Goal: Task Accomplishment & Management: Use online tool/utility

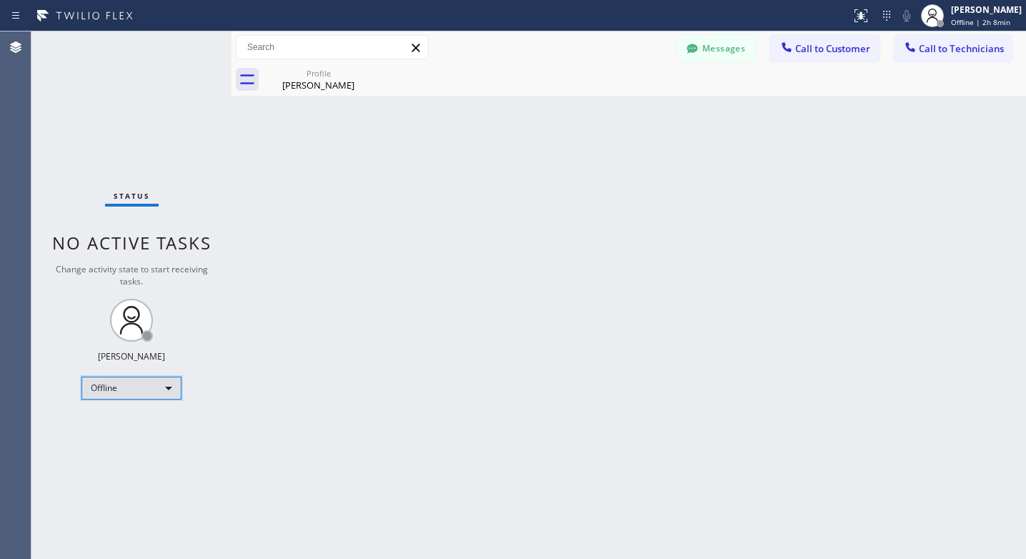
click at [157, 385] on div "Offline" at bounding box center [131, 387] width 100 height 23
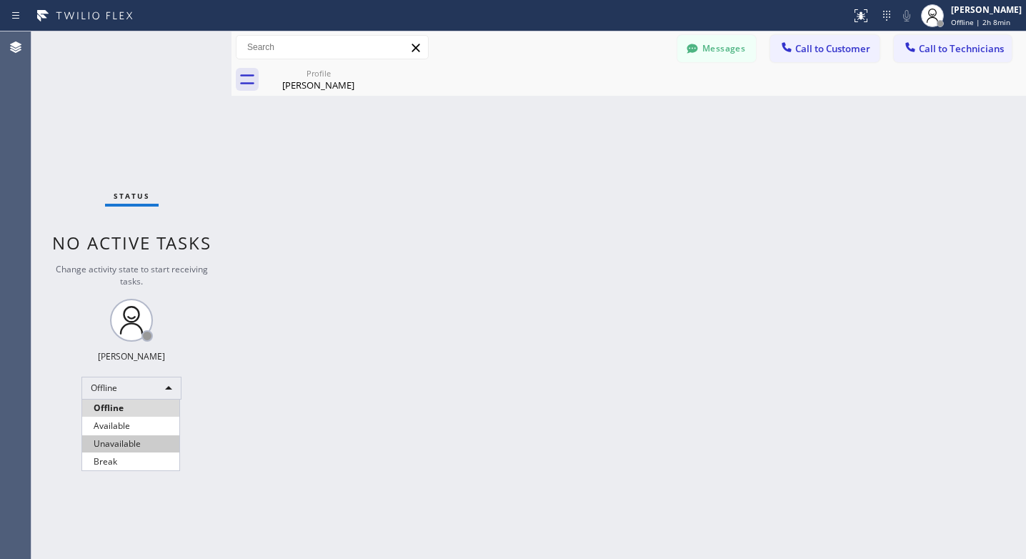
click at [115, 439] on li "Unavailable" at bounding box center [130, 443] width 97 height 17
click at [120, 402] on div "Status No active tasks Change activity state to start receiving tasks. Lyra Lau…" at bounding box center [131, 294] width 200 height 527
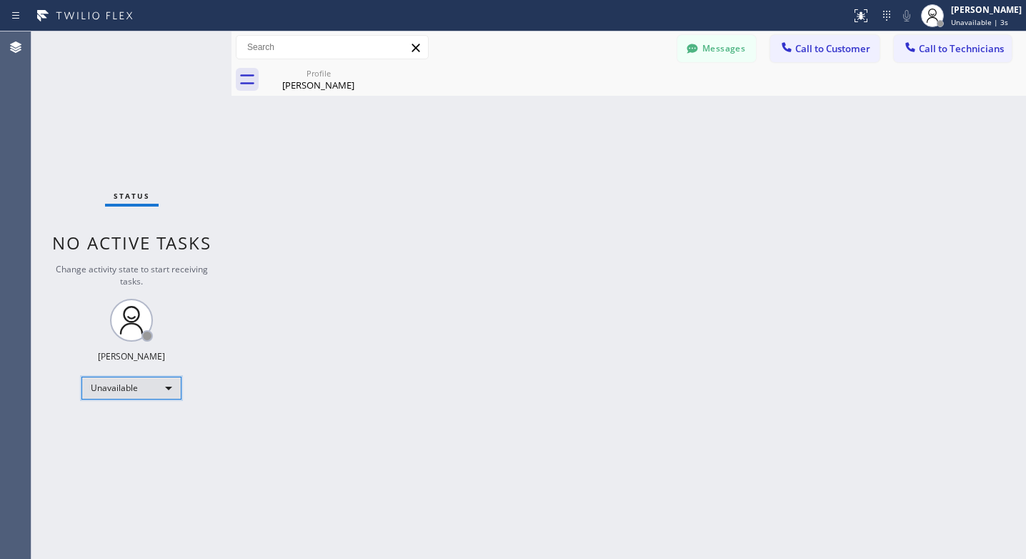
click at [121, 394] on div "Unavailable" at bounding box center [131, 387] width 100 height 23
click at [120, 423] on li "Available" at bounding box center [130, 425] width 97 height 17
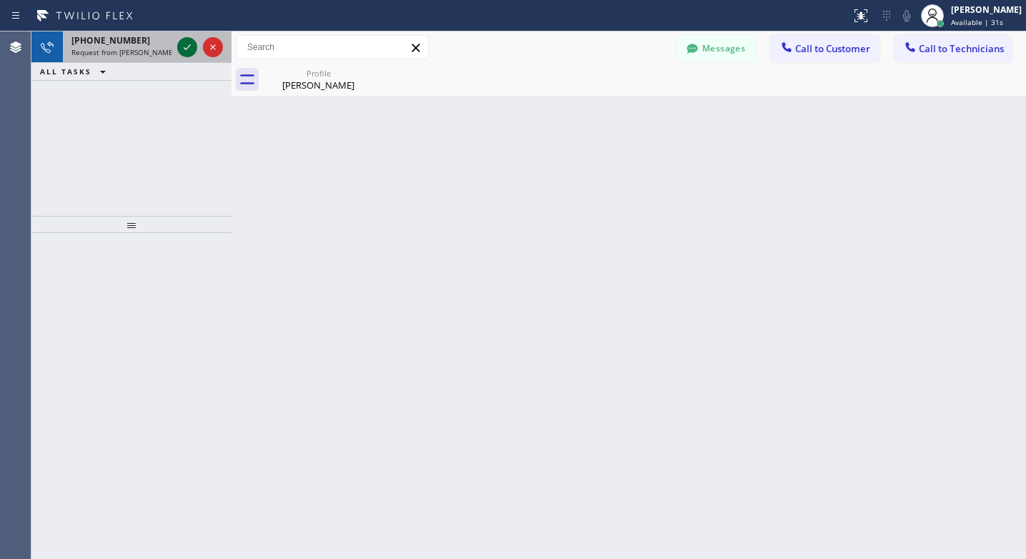
click at [188, 45] on icon at bounding box center [187, 47] width 17 height 17
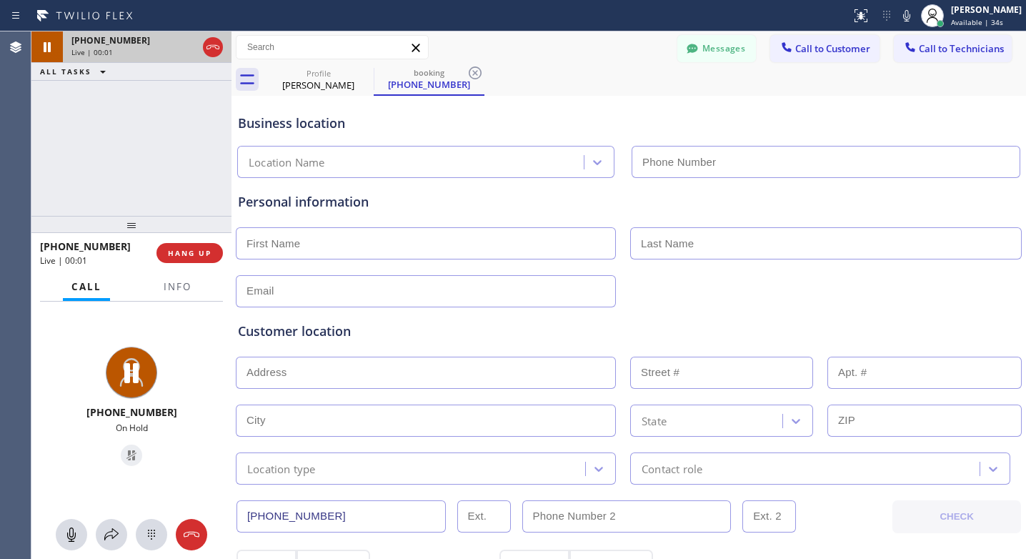
type input "[PHONE_NUMBER]"
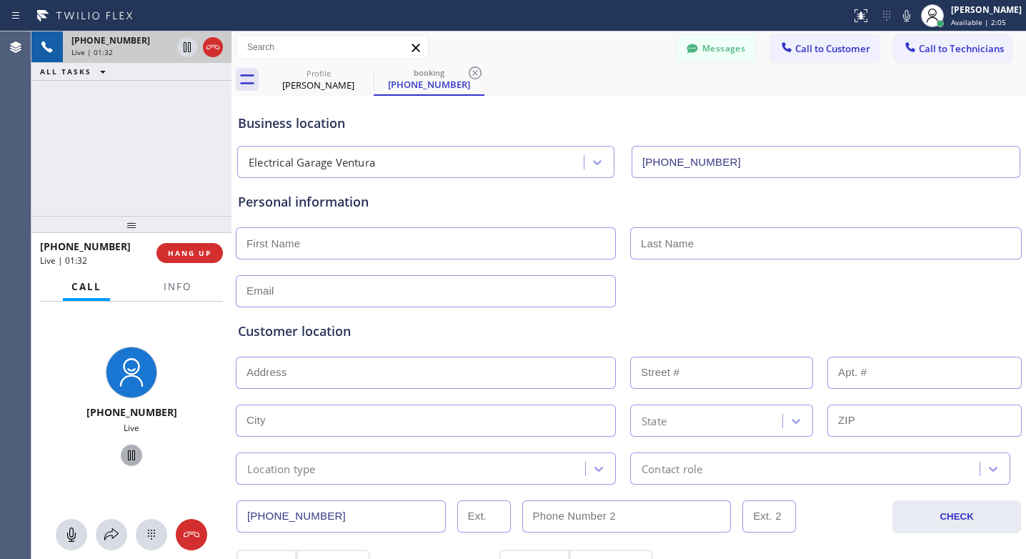
click at [123, 459] on icon at bounding box center [131, 454] width 17 height 17
click at [132, 447] on icon at bounding box center [131, 454] width 17 height 17
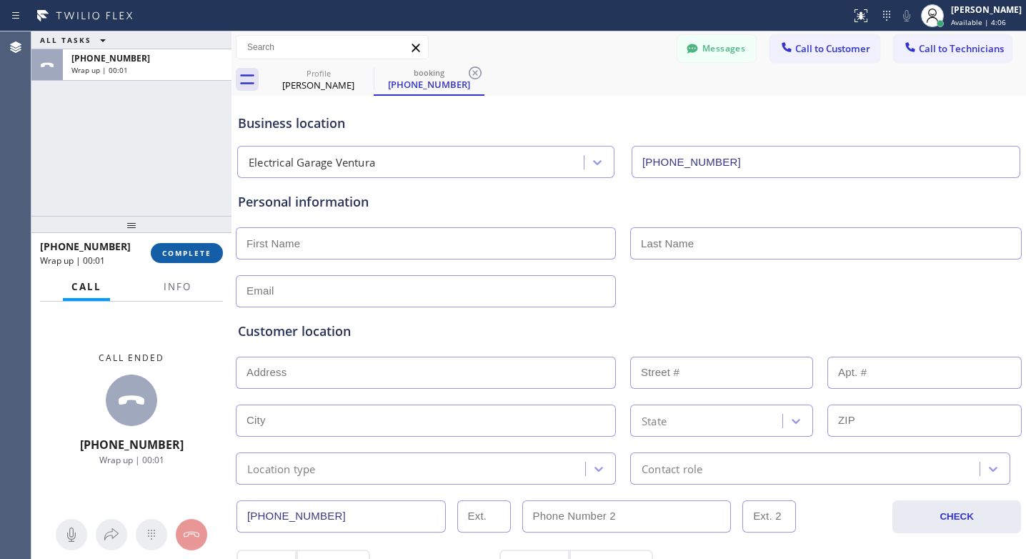
drag, startPoint x: 201, startPoint y: 257, endPoint x: 221, endPoint y: 274, distance: 25.9
click at [201, 257] on span "COMPLETE" at bounding box center [186, 253] width 49 height 10
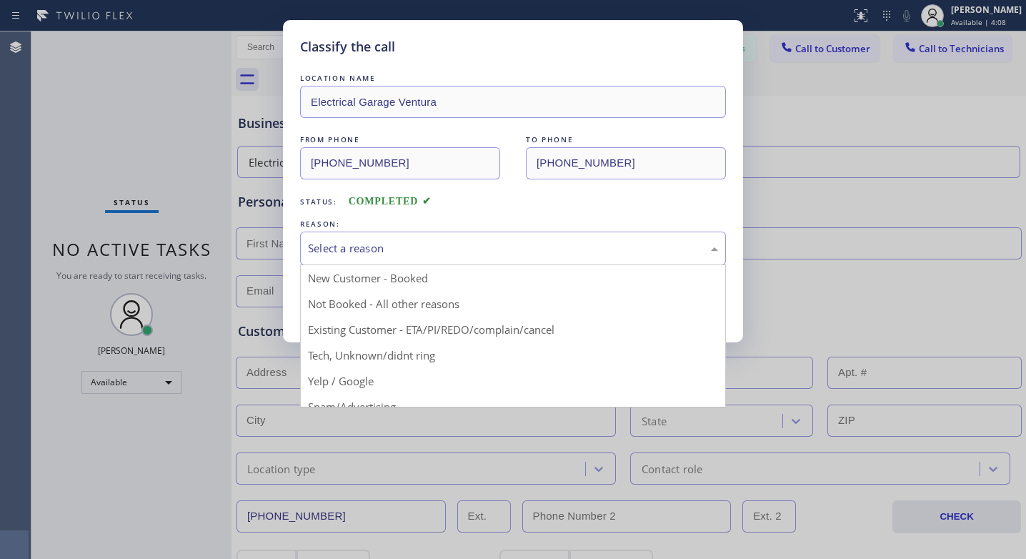
click at [422, 243] on div "Select a reason" at bounding box center [513, 248] width 410 height 16
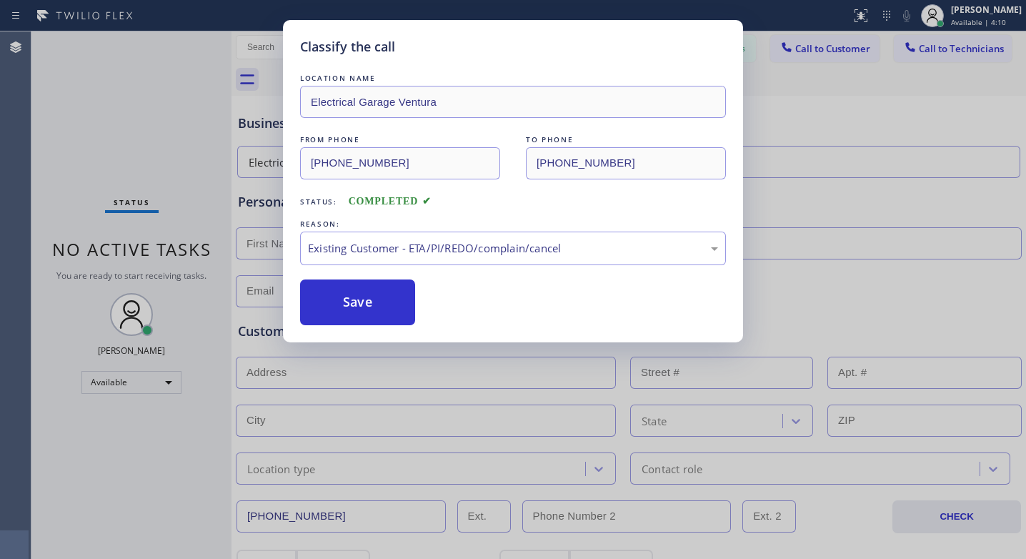
click at [390, 314] on button "Save" at bounding box center [357, 302] width 115 height 46
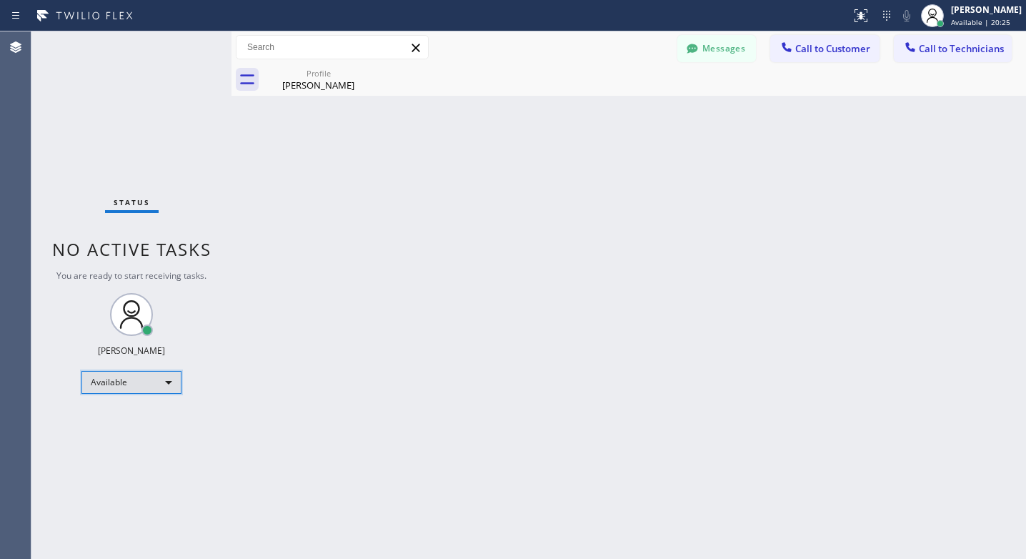
click at [148, 377] on div "Available" at bounding box center [131, 382] width 100 height 23
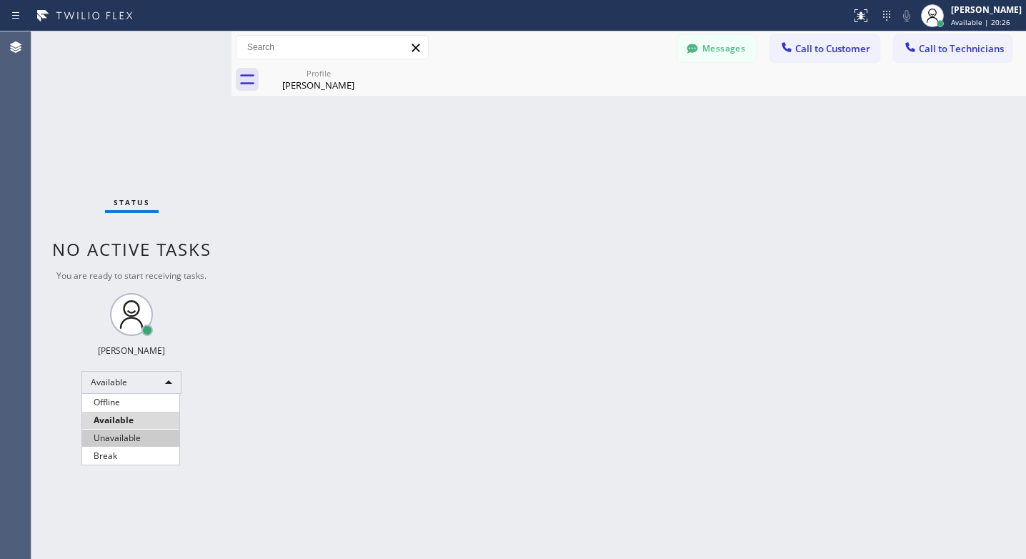
click at [111, 436] on li "Unavailable" at bounding box center [130, 437] width 97 height 17
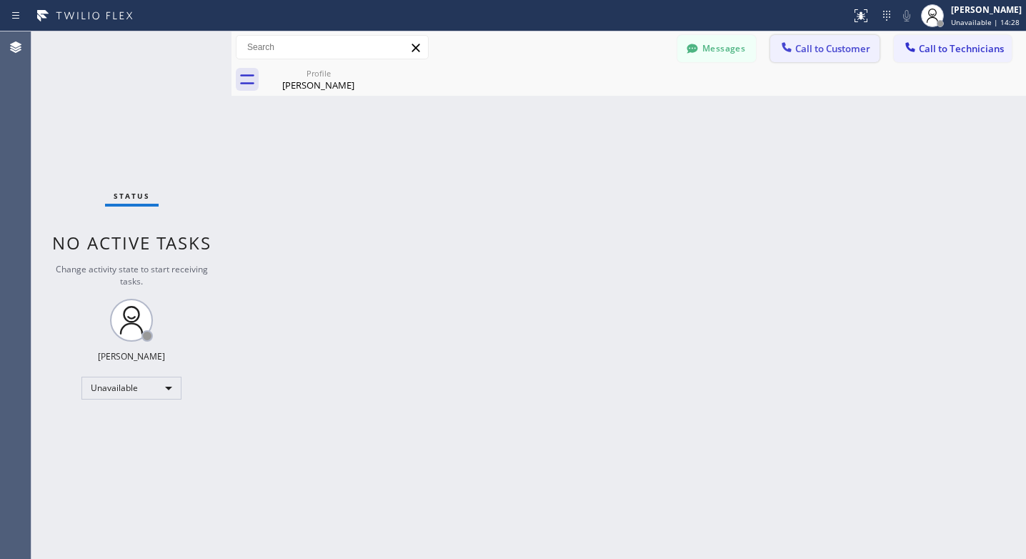
click at [841, 56] on button "Call to Customer" at bounding box center [824, 48] width 109 height 27
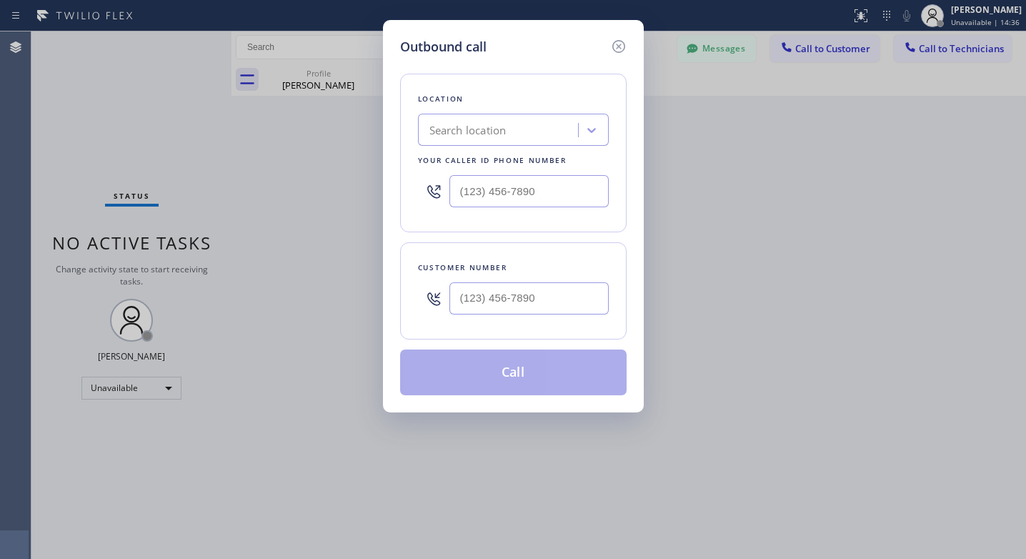
click at [479, 134] on div "Search location" at bounding box center [467, 130] width 77 height 16
paste input "[PHONE_NUMBER]"
type input "[PHONE_NUMBER]"
click at [601, 130] on div at bounding box center [592, 130] width 26 height 26
click at [444, 127] on div "Search location" at bounding box center [467, 130] width 77 height 16
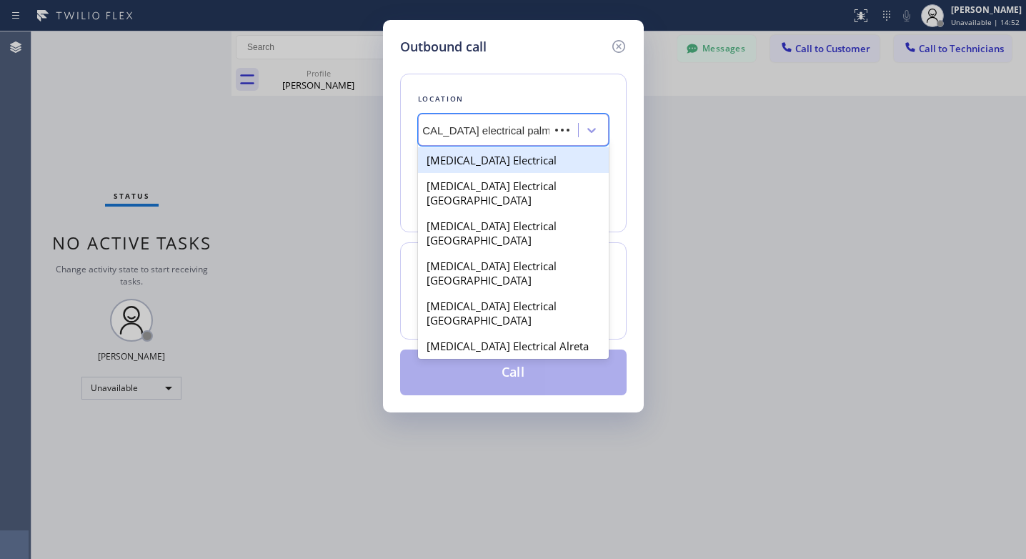
type input "[MEDICAL_DATA] electrical palm spring"
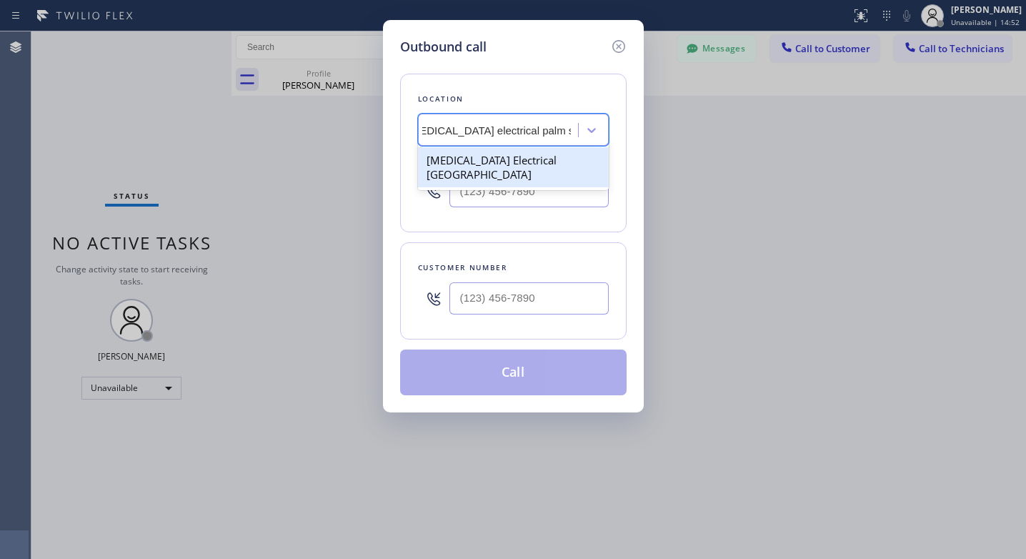
scroll to position [0, 21]
click at [461, 173] on div "[MEDICAL_DATA] Electrical [GEOGRAPHIC_DATA]" at bounding box center [513, 167] width 191 height 40
type input "[PHONE_NUMBER]"
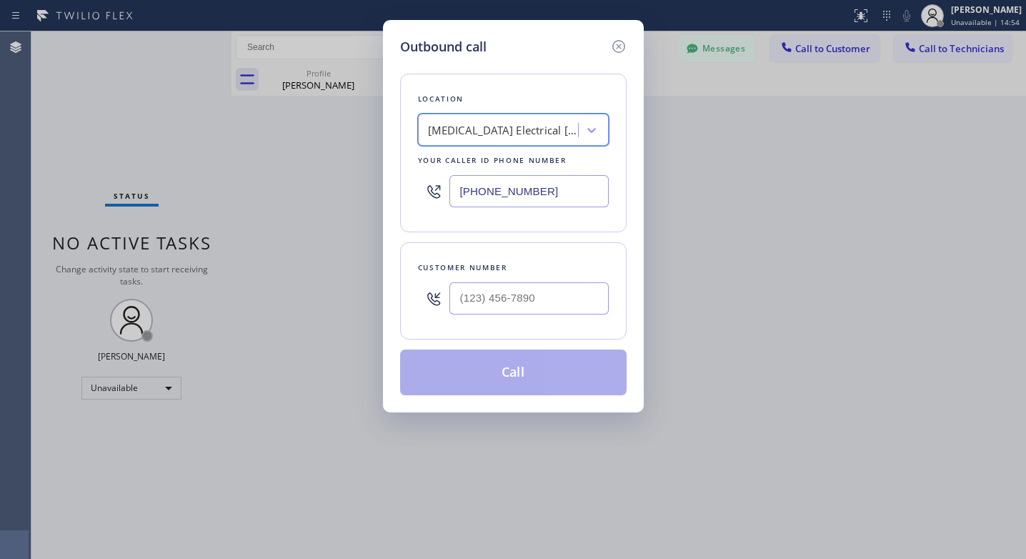
scroll to position [0, 1]
click at [487, 296] on input "(___) ___-____" at bounding box center [528, 298] width 159 height 32
paste input "310) 757-1259"
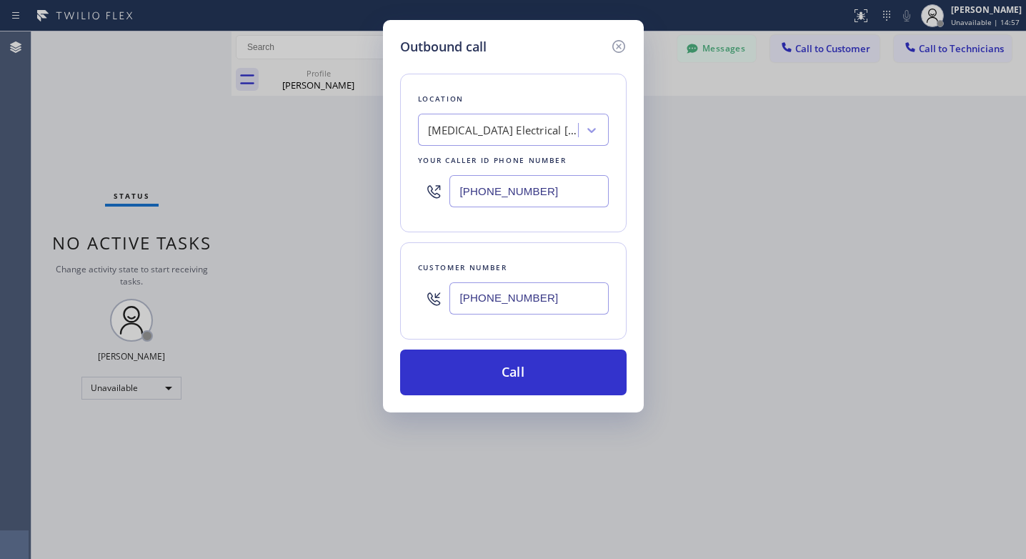
type input "[PHONE_NUMBER]"
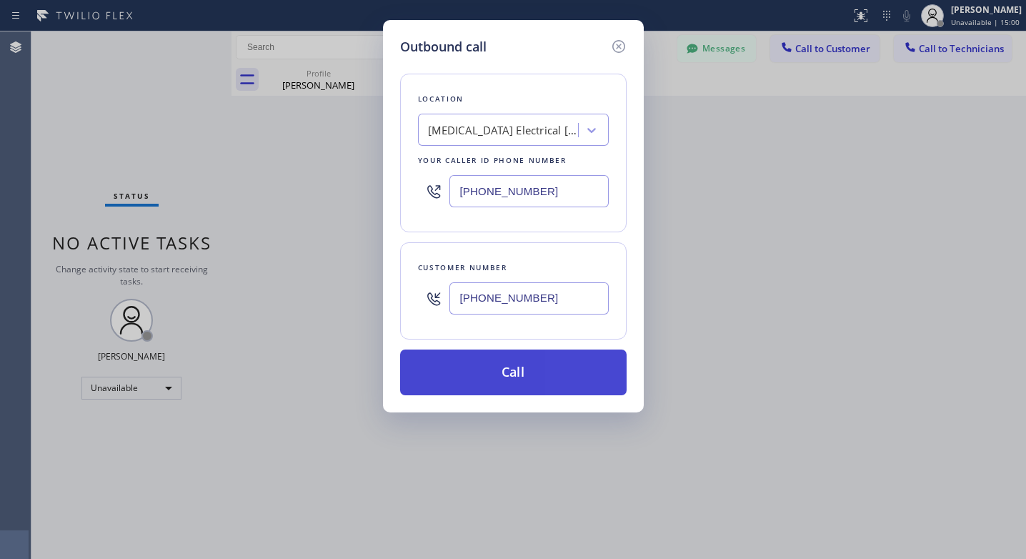
click at [521, 361] on button "Call" at bounding box center [513, 372] width 226 height 46
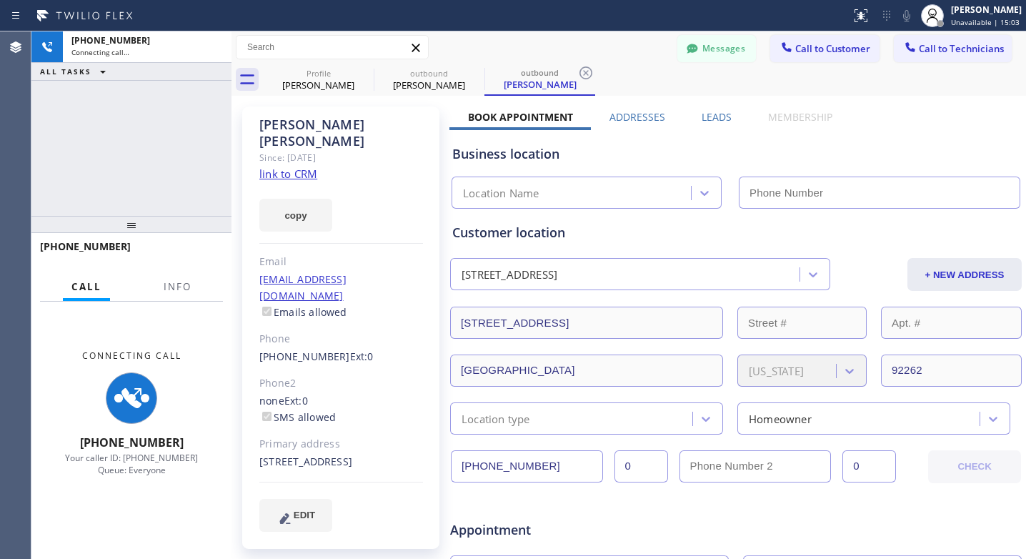
scroll to position [327, 0]
type input "[PHONE_NUMBER]"
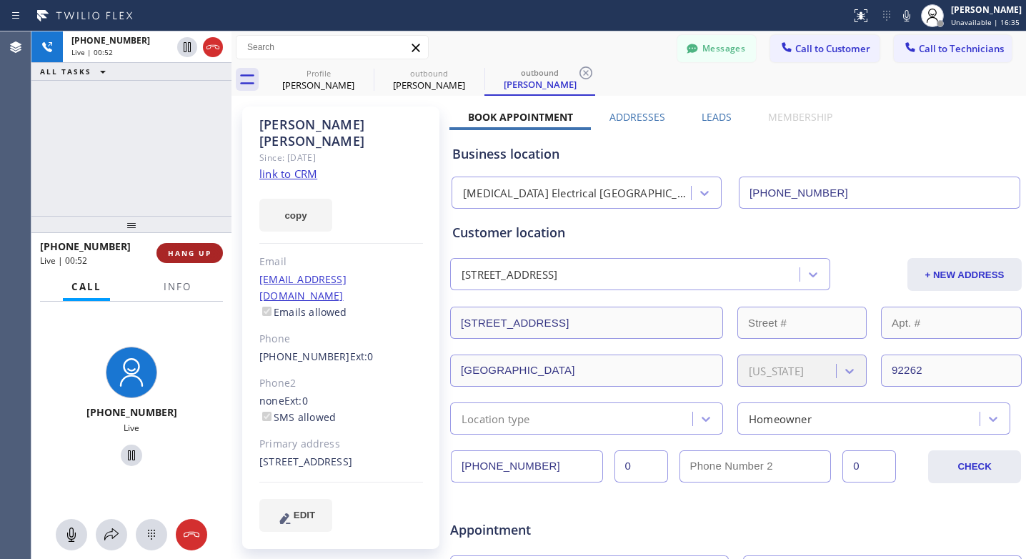
click at [191, 252] on span "HANG UP" at bounding box center [190, 253] width 44 height 10
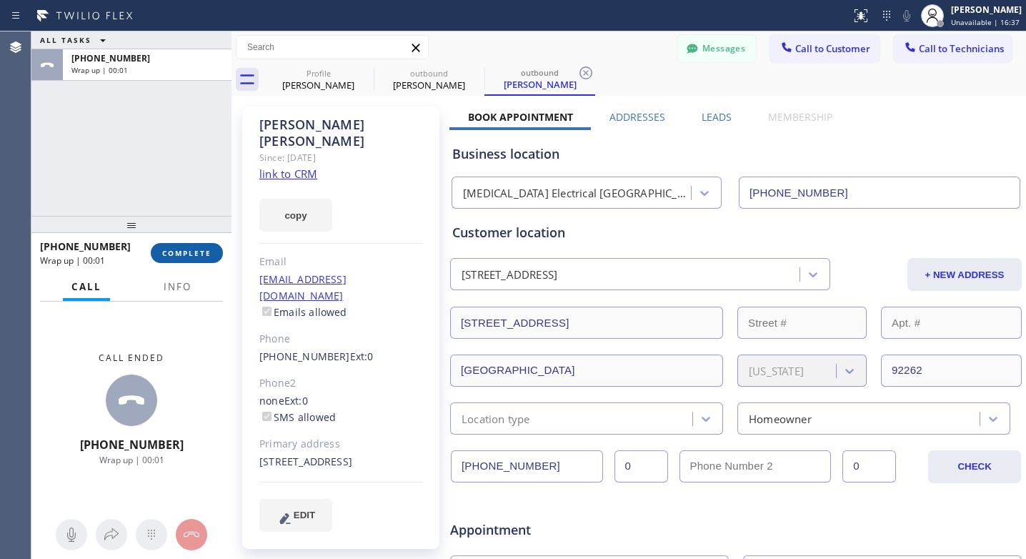
click at [199, 259] on button "COMPLETE" at bounding box center [187, 253] width 72 height 20
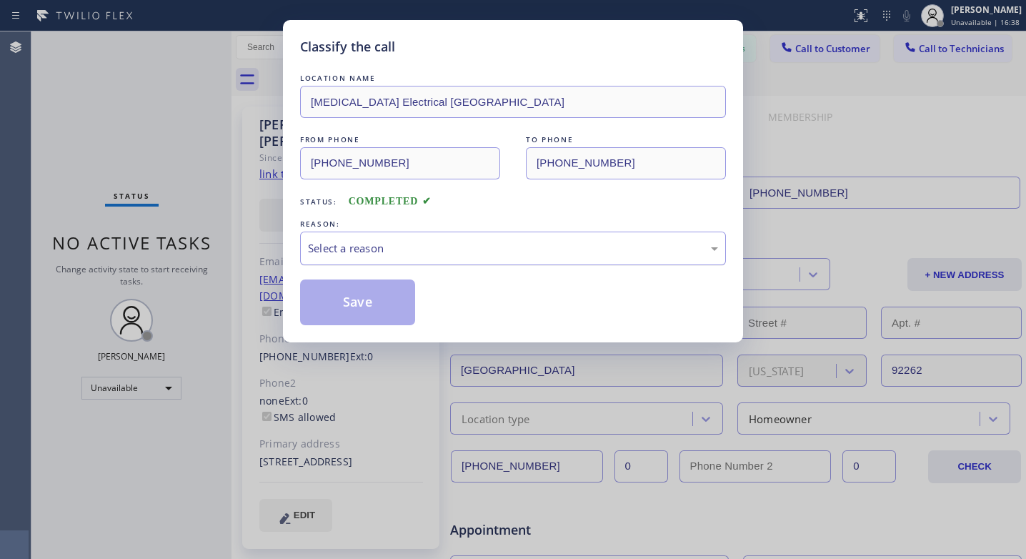
click at [476, 254] on div "Select a reason" at bounding box center [513, 248] width 410 height 16
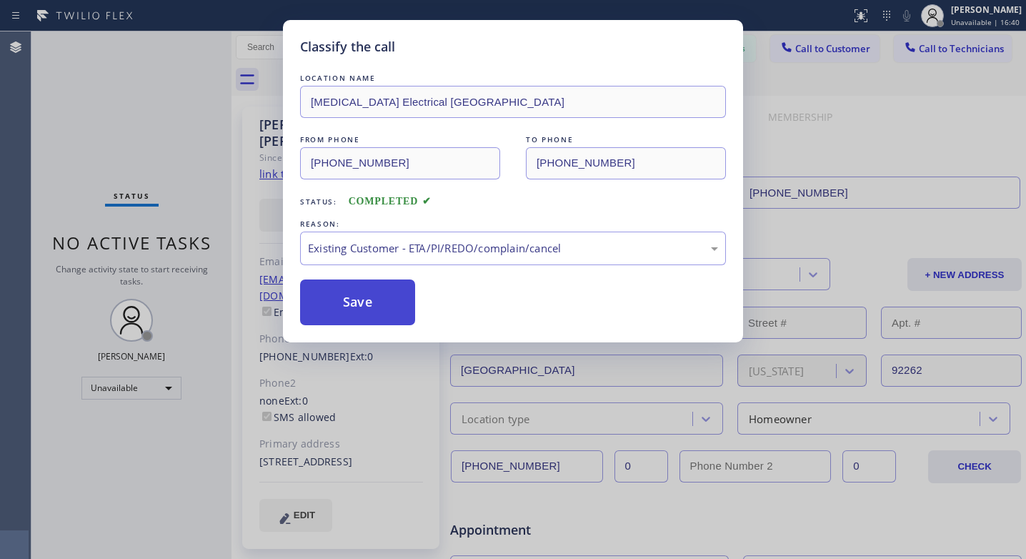
click at [371, 306] on button "Save" at bounding box center [357, 302] width 115 height 46
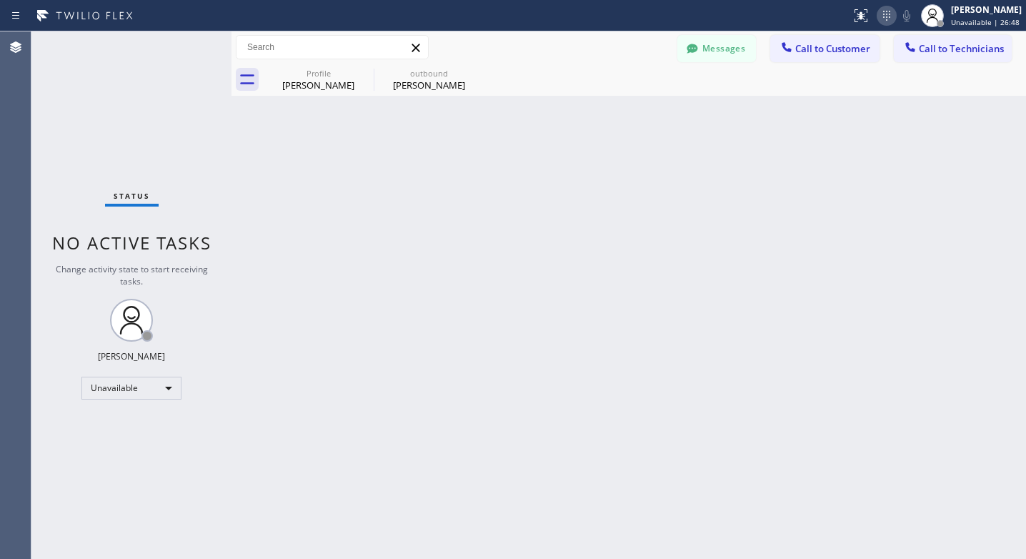
click at [886, 21] on icon at bounding box center [886, 15] width 17 height 17
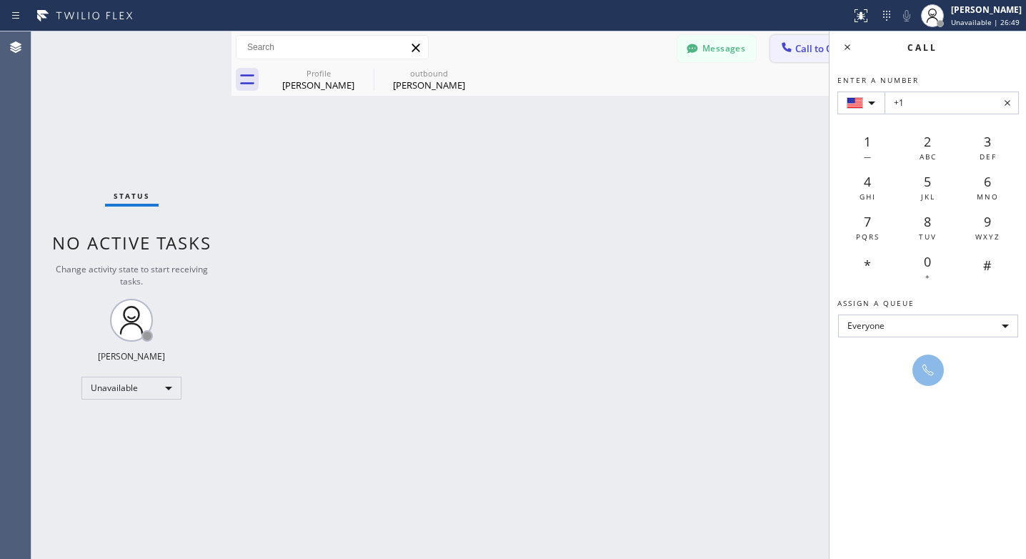
click at [816, 50] on span "Call to Customer" at bounding box center [832, 48] width 75 height 13
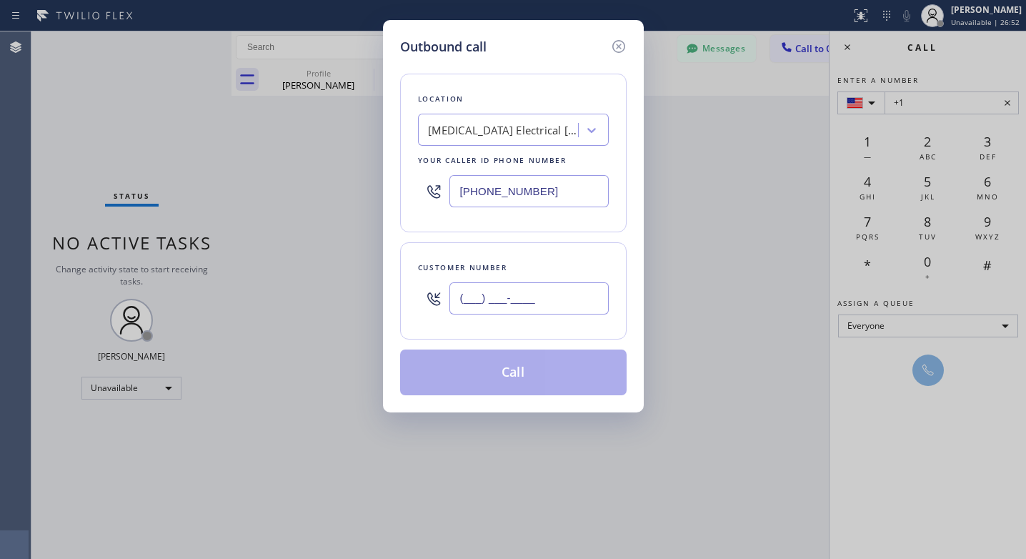
click at [521, 291] on input "(___) ___-____" at bounding box center [528, 298] width 159 height 32
paste input "760) 574-0494"
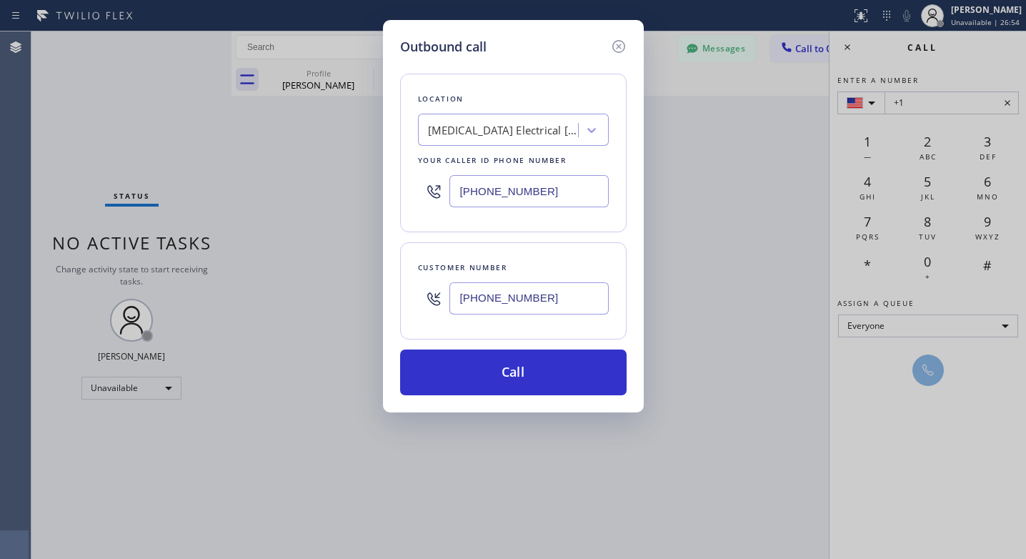
type input "[PHONE_NUMBER]"
click at [510, 133] on div "[MEDICAL_DATA] Electrical [GEOGRAPHIC_DATA]" at bounding box center [503, 130] width 150 height 16
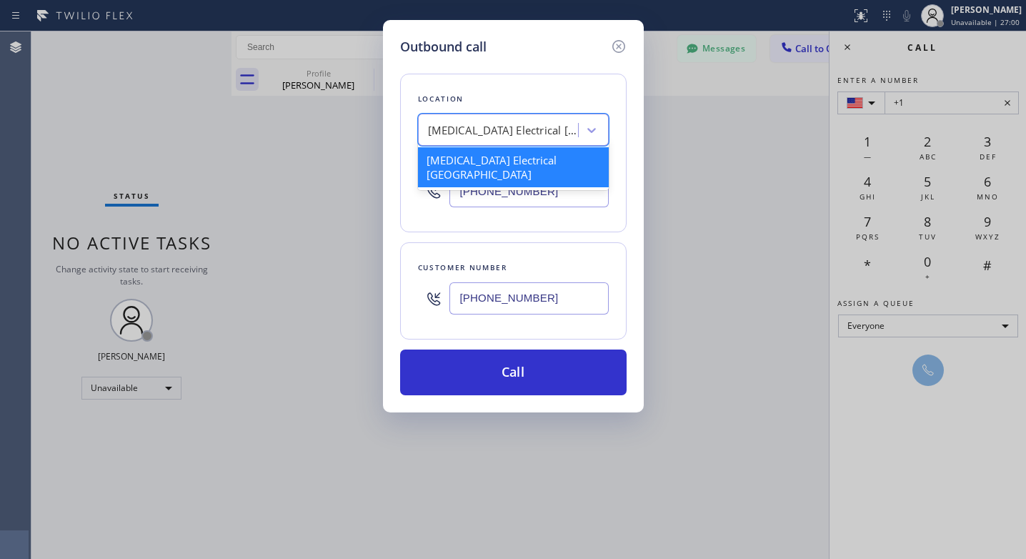
type input "x"
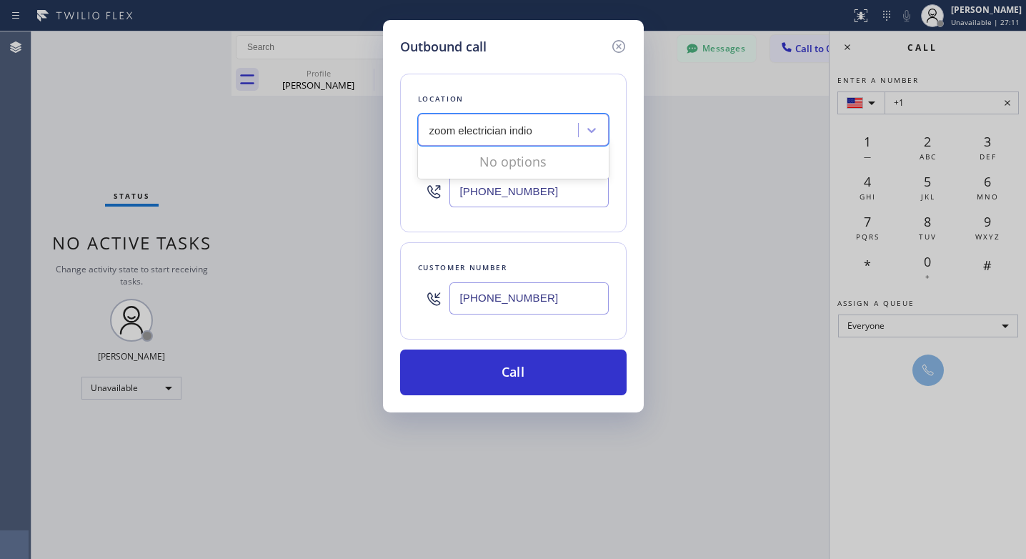
click at [509, 131] on input "zoom electrician indio" at bounding box center [481, 130] width 104 height 12
type input "zoom electricians indio"
click at [514, 164] on div "Zoom Electricians Indio" at bounding box center [513, 160] width 191 height 26
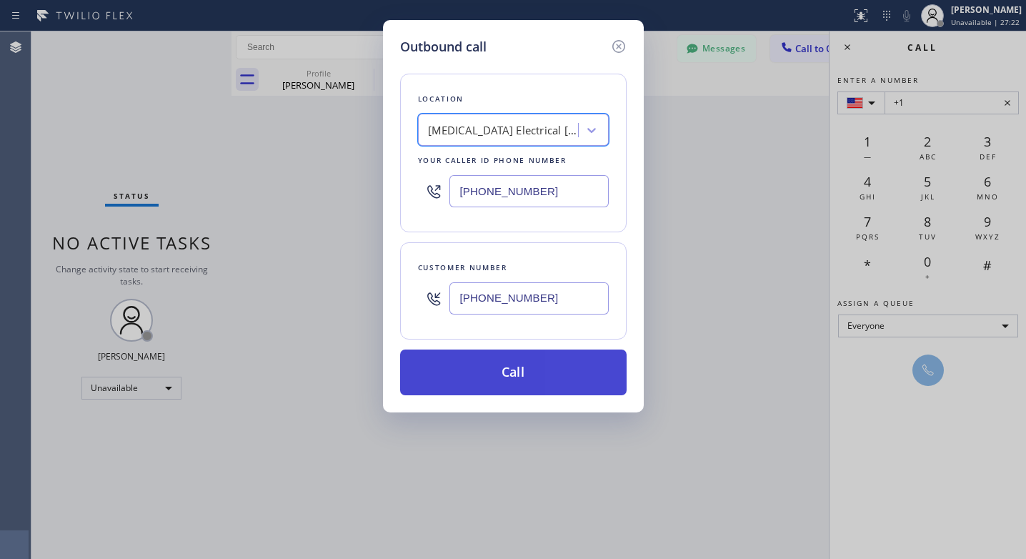
drag, startPoint x: 490, startPoint y: 374, endPoint x: 489, endPoint y: 364, distance: 10.1
click at [489, 374] on button "Call" at bounding box center [513, 372] width 226 height 46
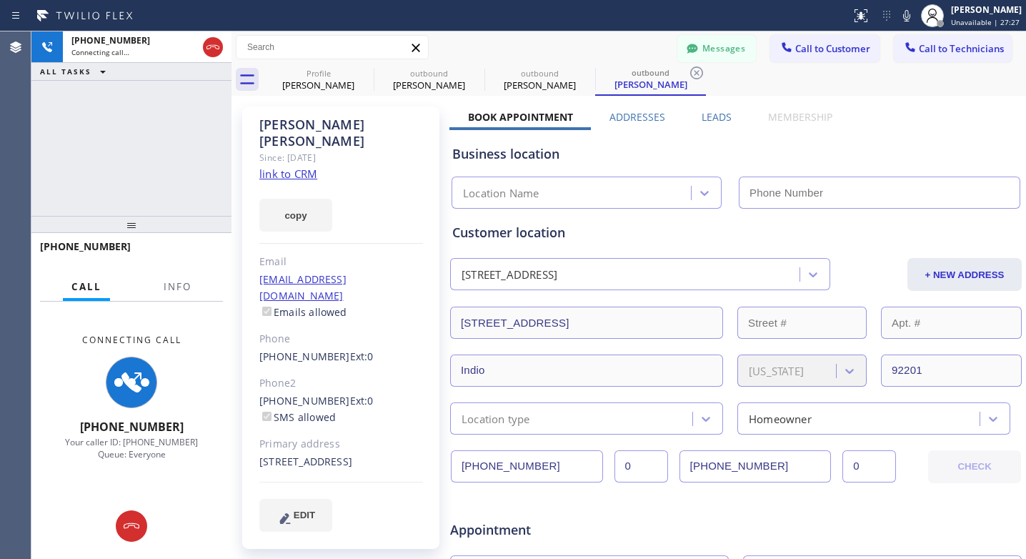
type input "[PHONE_NUMBER]"
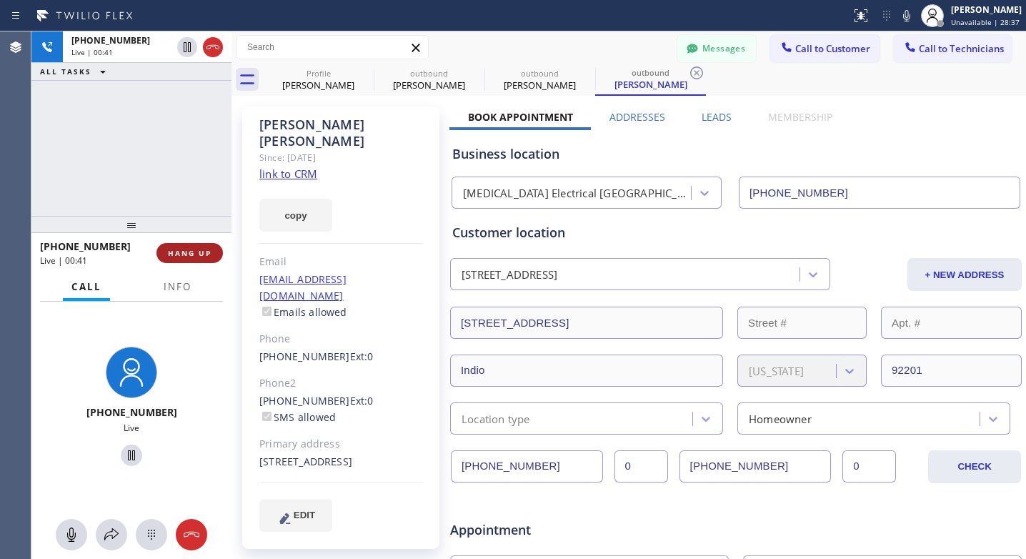
click at [189, 254] on span "HANG UP" at bounding box center [190, 253] width 44 height 10
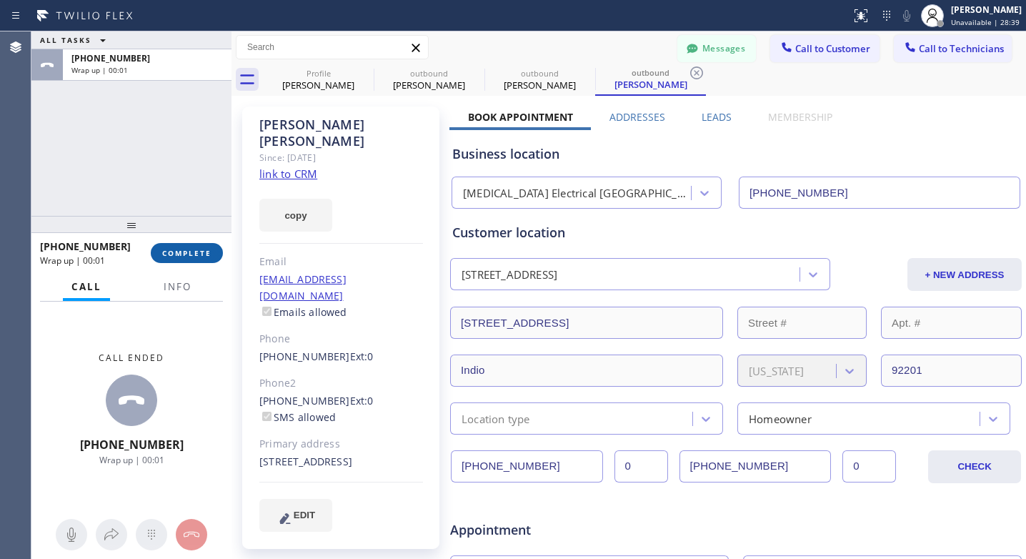
click at [191, 254] on span "COMPLETE" at bounding box center [186, 253] width 49 height 10
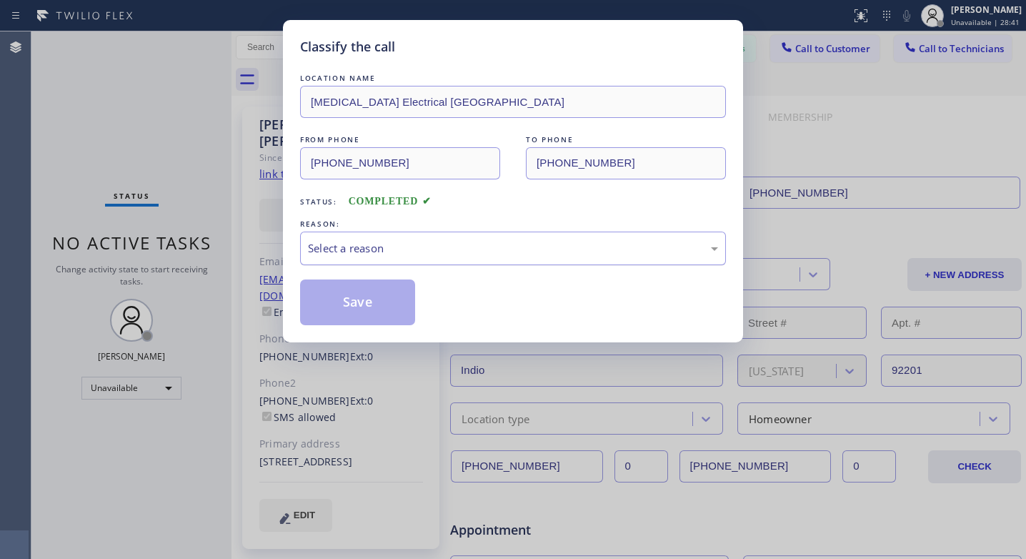
click at [386, 254] on div "Select a reason" at bounding box center [513, 248] width 410 height 16
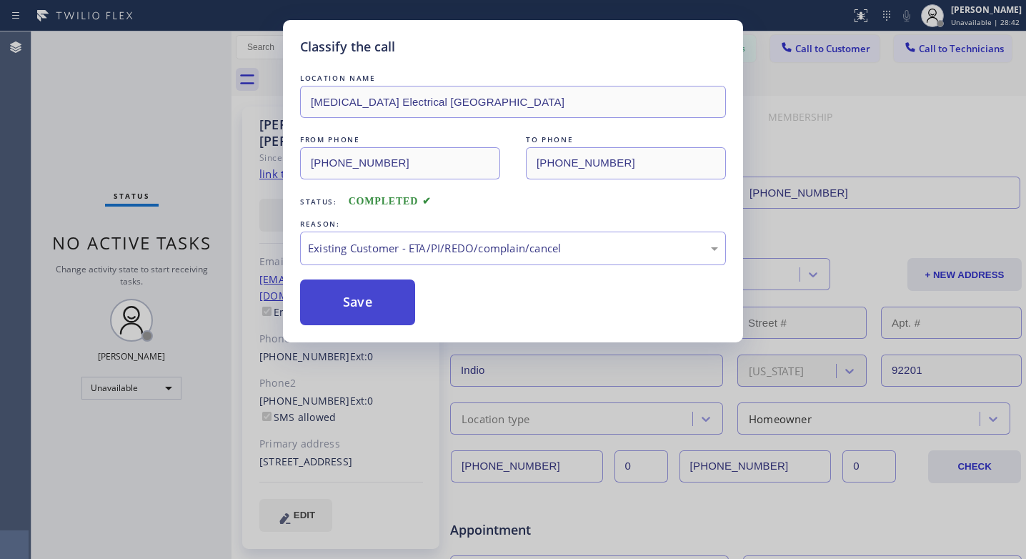
click at [352, 306] on button "Save" at bounding box center [357, 302] width 115 height 46
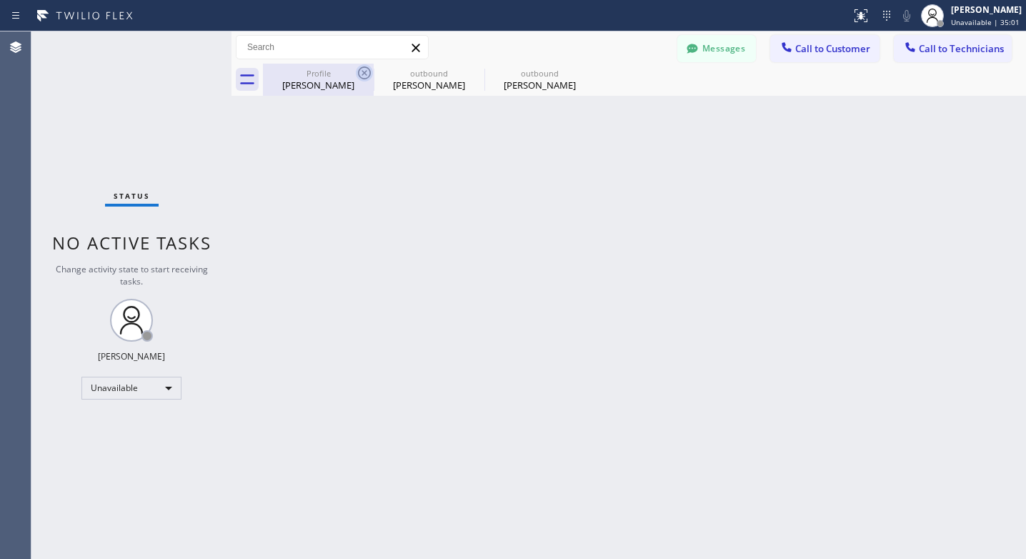
click at [368, 71] on icon at bounding box center [364, 72] width 17 height 17
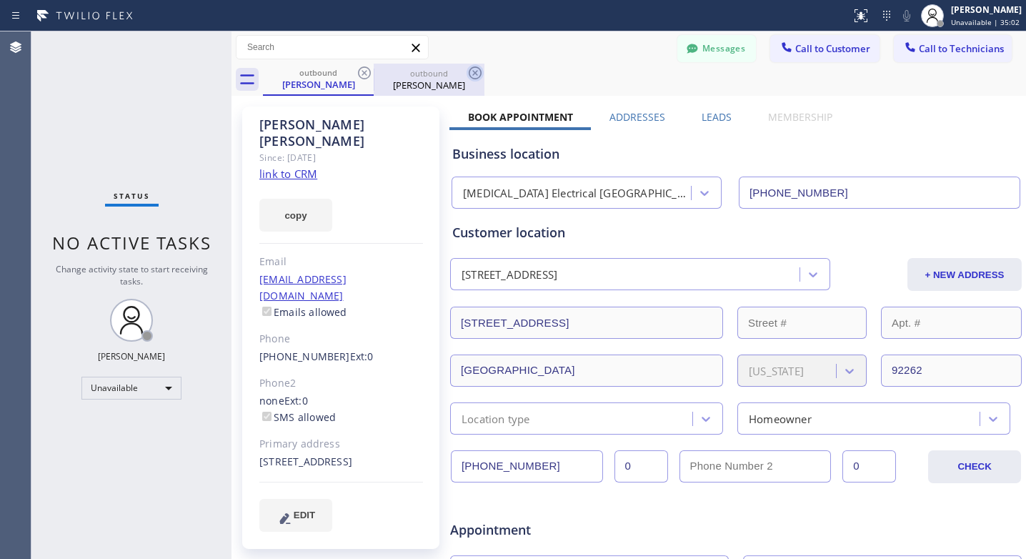
click at [480, 75] on icon at bounding box center [475, 72] width 13 height 13
click at [471, 70] on icon at bounding box center [474, 72] width 17 height 17
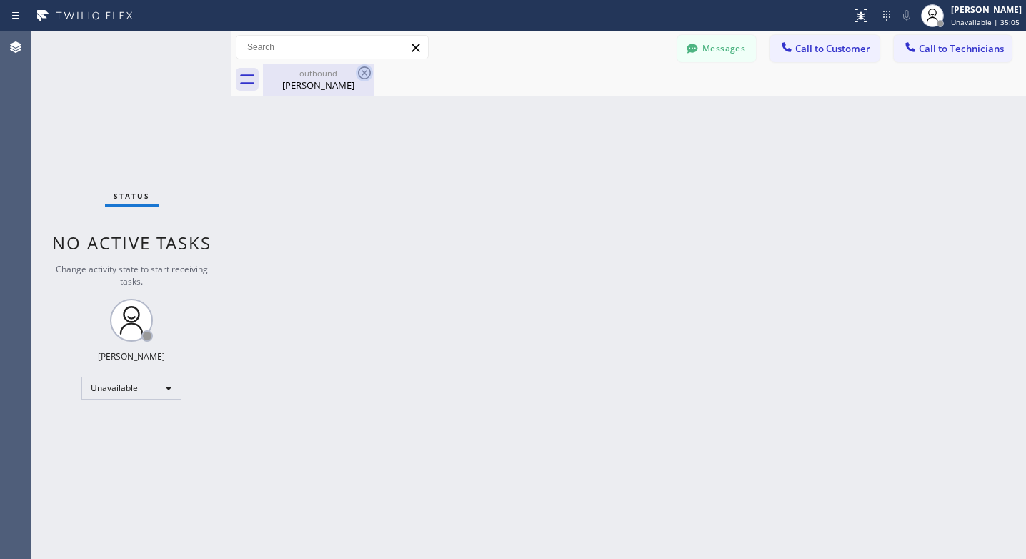
click at [364, 68] on icon at bounding box center [364, 72] width 17 height 17
click at [364, 84] on div "[PERSON_NAME]" at bounding box center [318, 85] width 108 height 13
click at [250, 77] on icon at bounding box center [247, 79] width 23 height 23
